Goal: Task Accomplishment & Management: Use online tool/utility

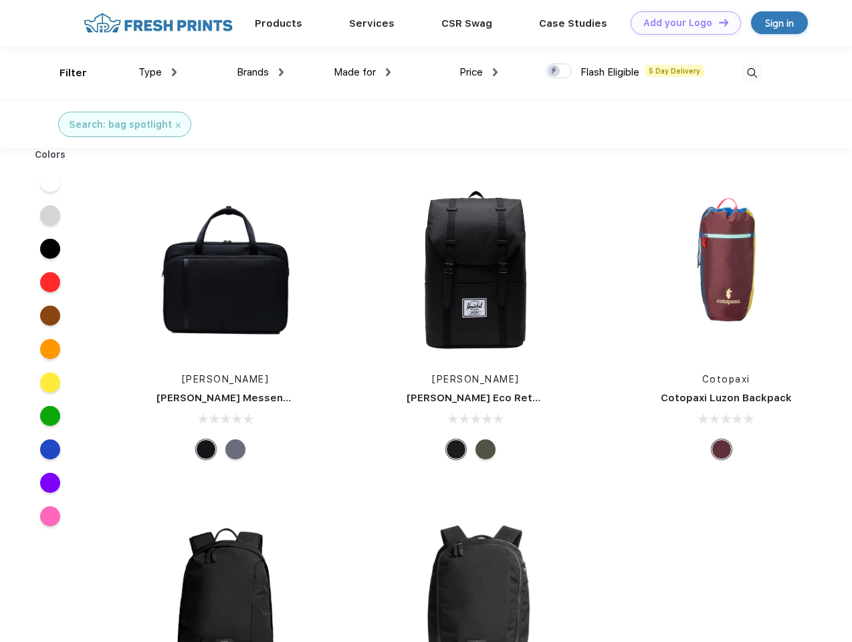
click at [681, 23] on link "Add your Logo Design Tool" at bounding box center [686, 22] width 110 height 23
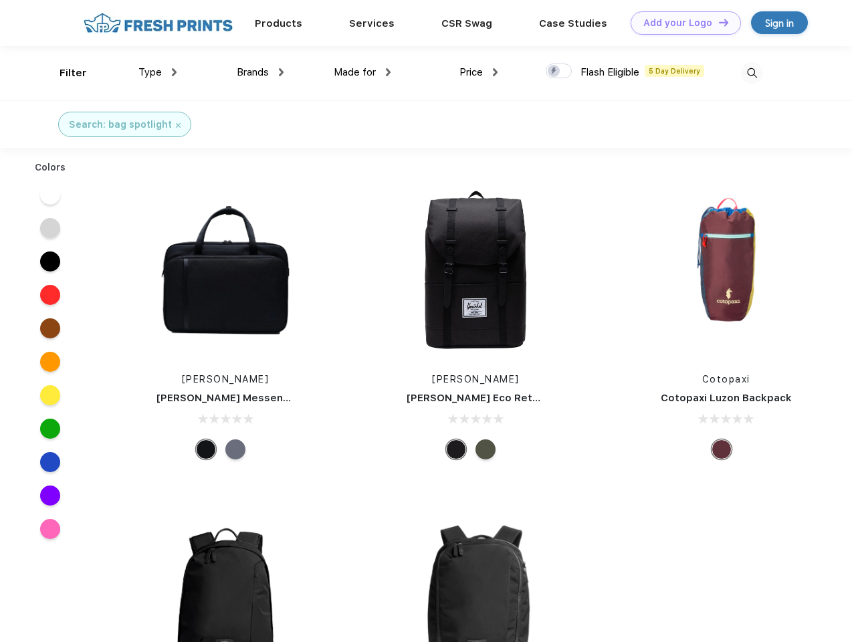
click at [0, 0] on div "Design Tool" at bounding box center [0, 0] width 0 height 0
click at [718, 22] on link "Add your Logo Design Tool" at bounding box center [686, 22] width 110 height 23
click at [64, 73] on div "Filter" at bounding box center [73, 73] width 27 height 15
click at [158, 72] on span "Type" at bounding box center [149, 72] width 23 height 12
click at [260, 72] on span "Brands" at bounding box center [253, 72] width 32 height 12
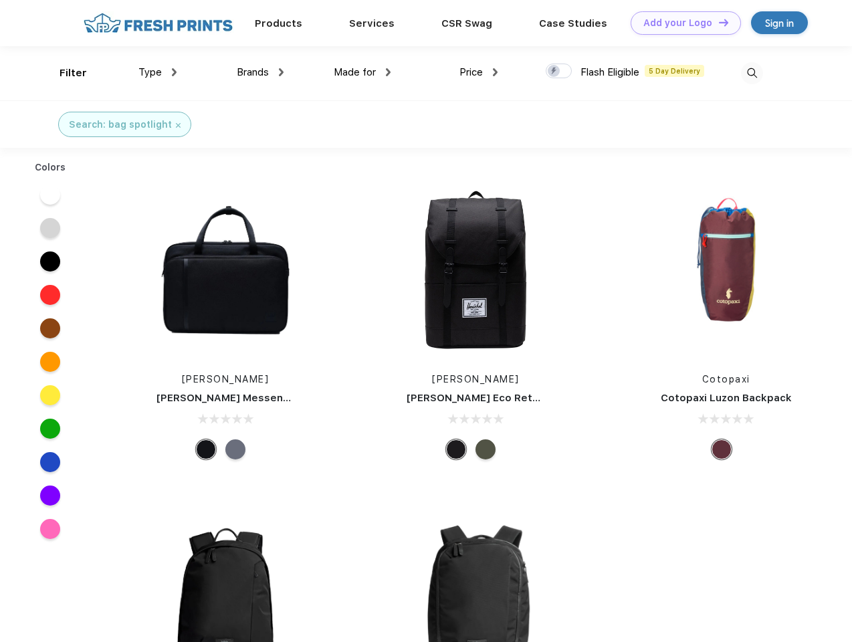
click at [363, 72] on span "Made for" at bounding box center [355, 72] width 42 height 12
click at [479, 72] on span "Price" at bounding box center [471, 72] width 23 height 12
click at [559, 72] on div at bounding box center [559, 71] width 26 height 15
click at [555, 72] on input "checkbox" at bounding box center [550, 67] width 9 height 9
click at [752, 73] on img at bounding box center [752, 73] width 22 height 22
